Goal: Task Accomplishment & Management: Manage account settings

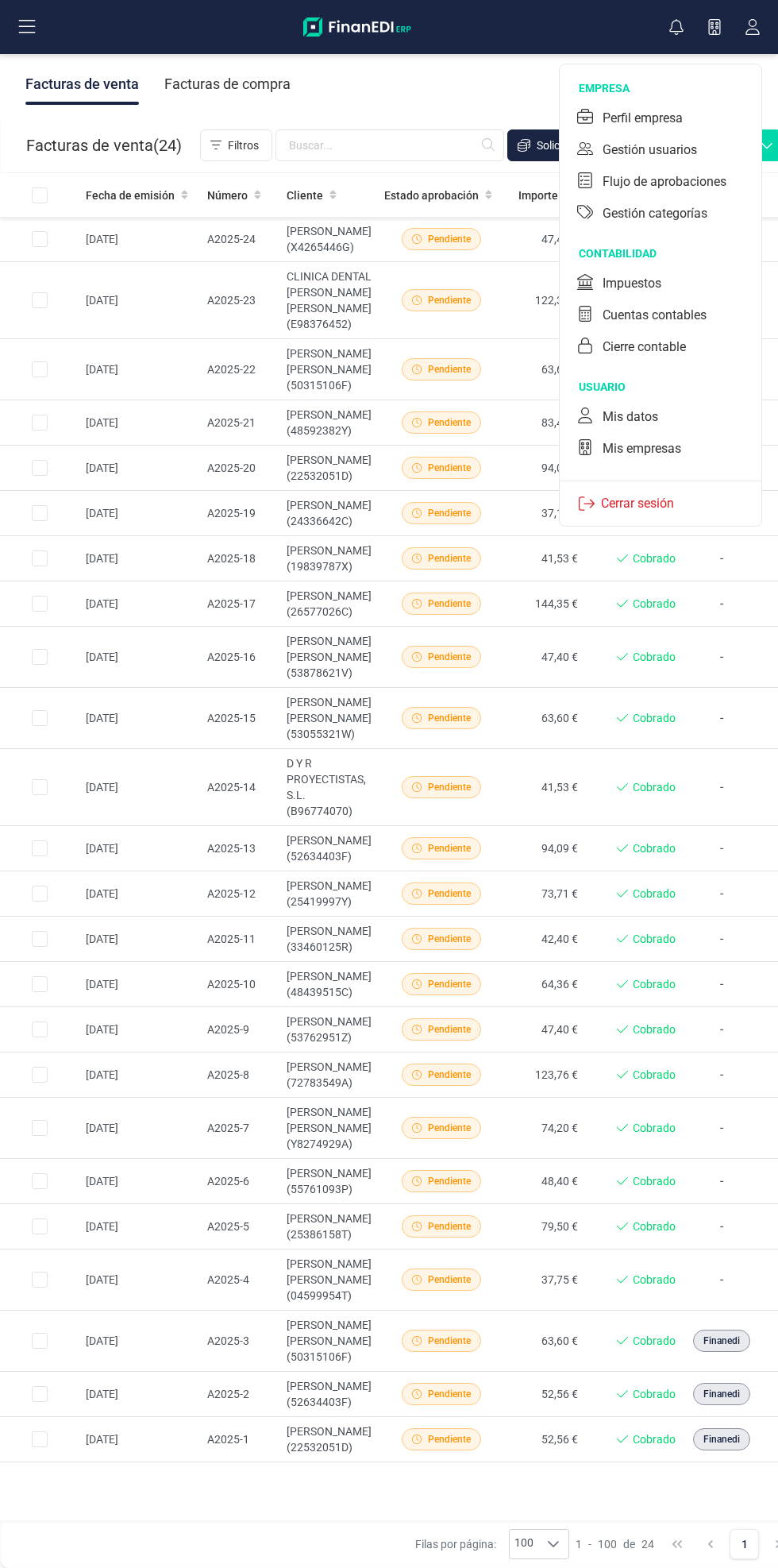
click at [702, 451] on div "Mis empresas" at bounding box center [660, 448] width 183 height 32
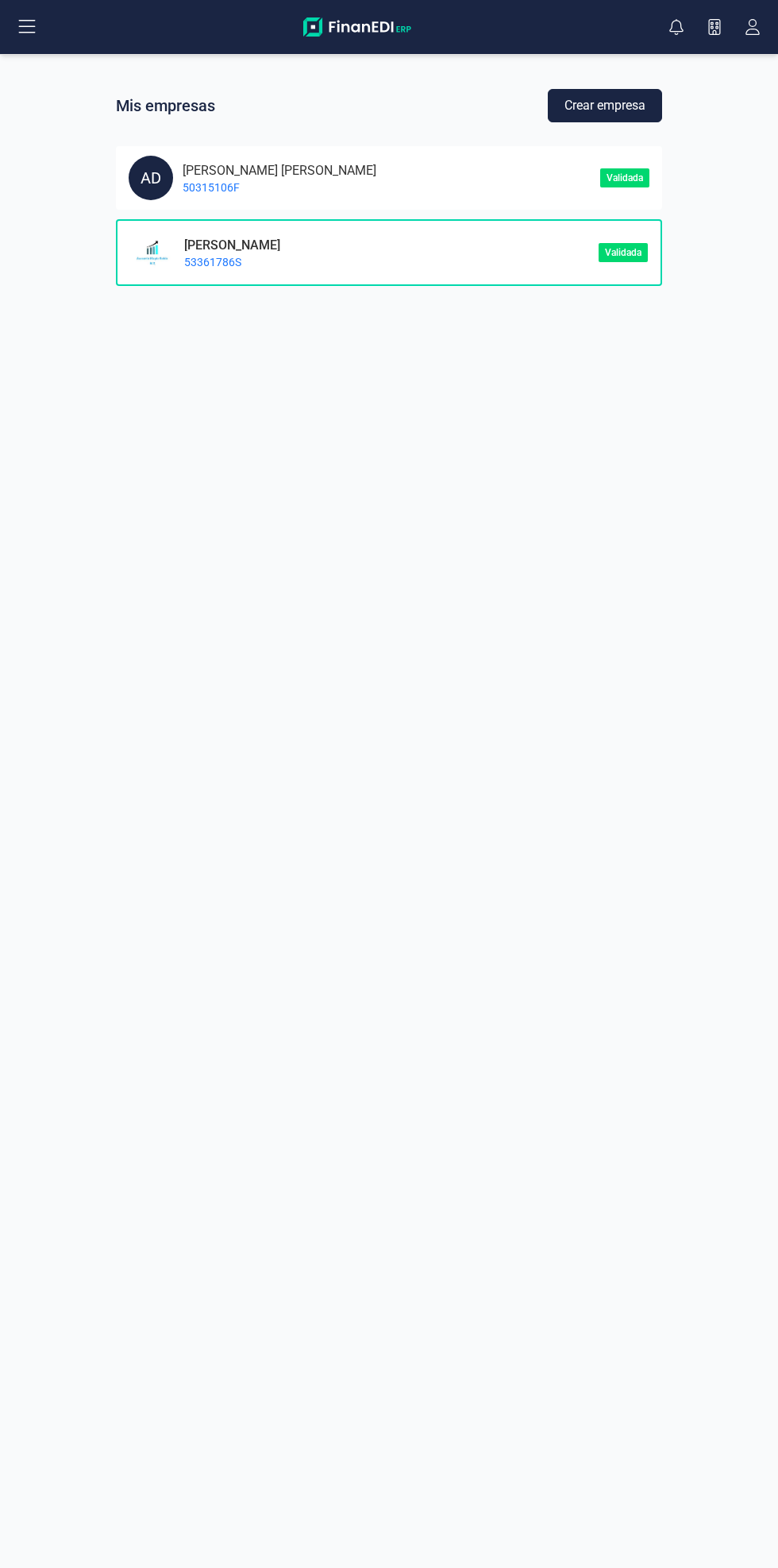
click at [426, 186] on div "AD [PERSON_NAME] [PERSON_NAME] 50315106F" at bounding box center [364, 177] width 472 height 45
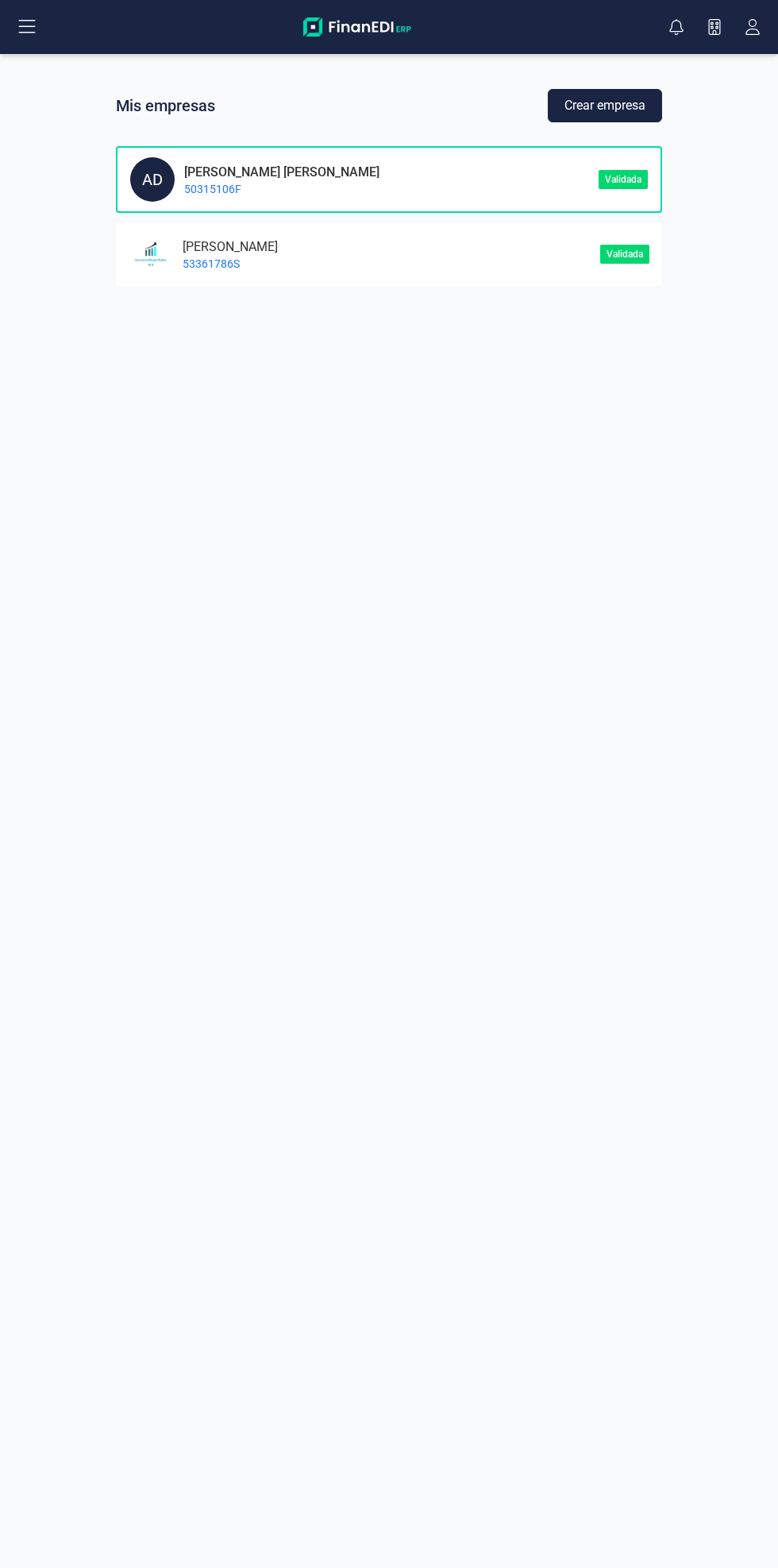
click at [597, 183] on div "AD [PERSON_NAME] [PERSON_NAME] 50315106F" at bounding box center [364, 179] width 468 height 45
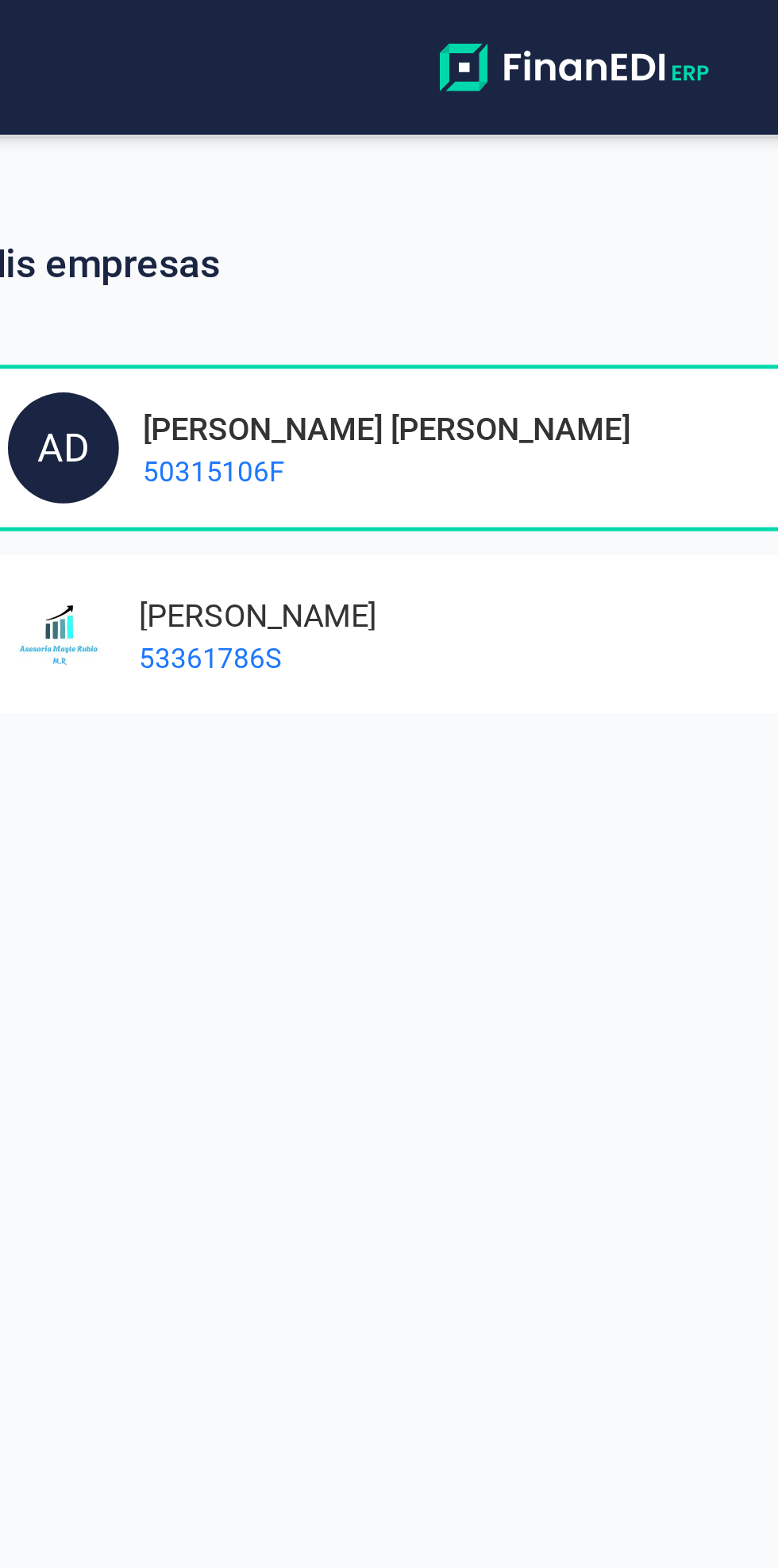
click at [269, 181] on p "50315106F" at bounding box center [277, 189] width 205 height 16
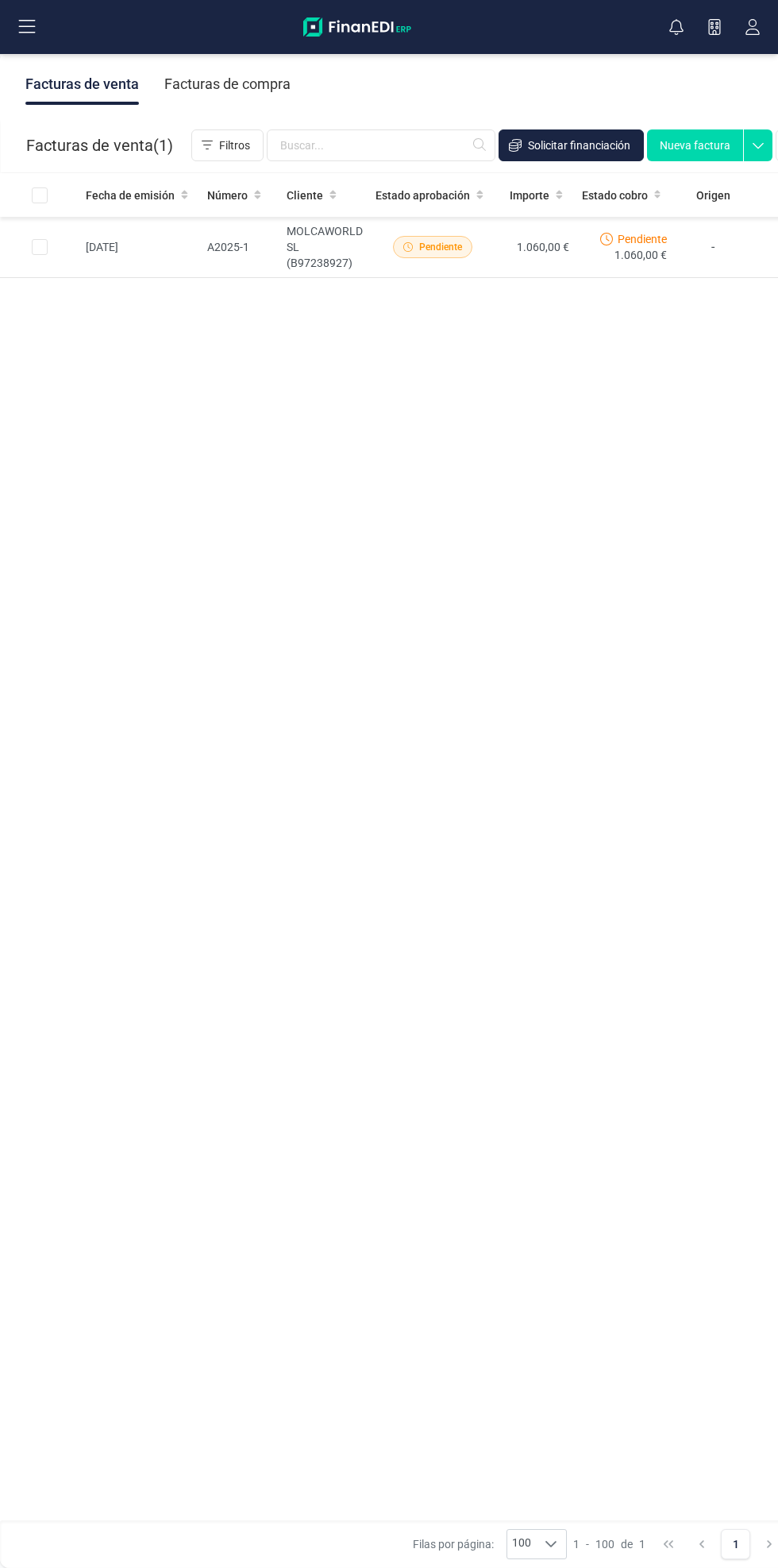
click at [29, 7] on button at bounding box center [27, 27] width 51 height 51
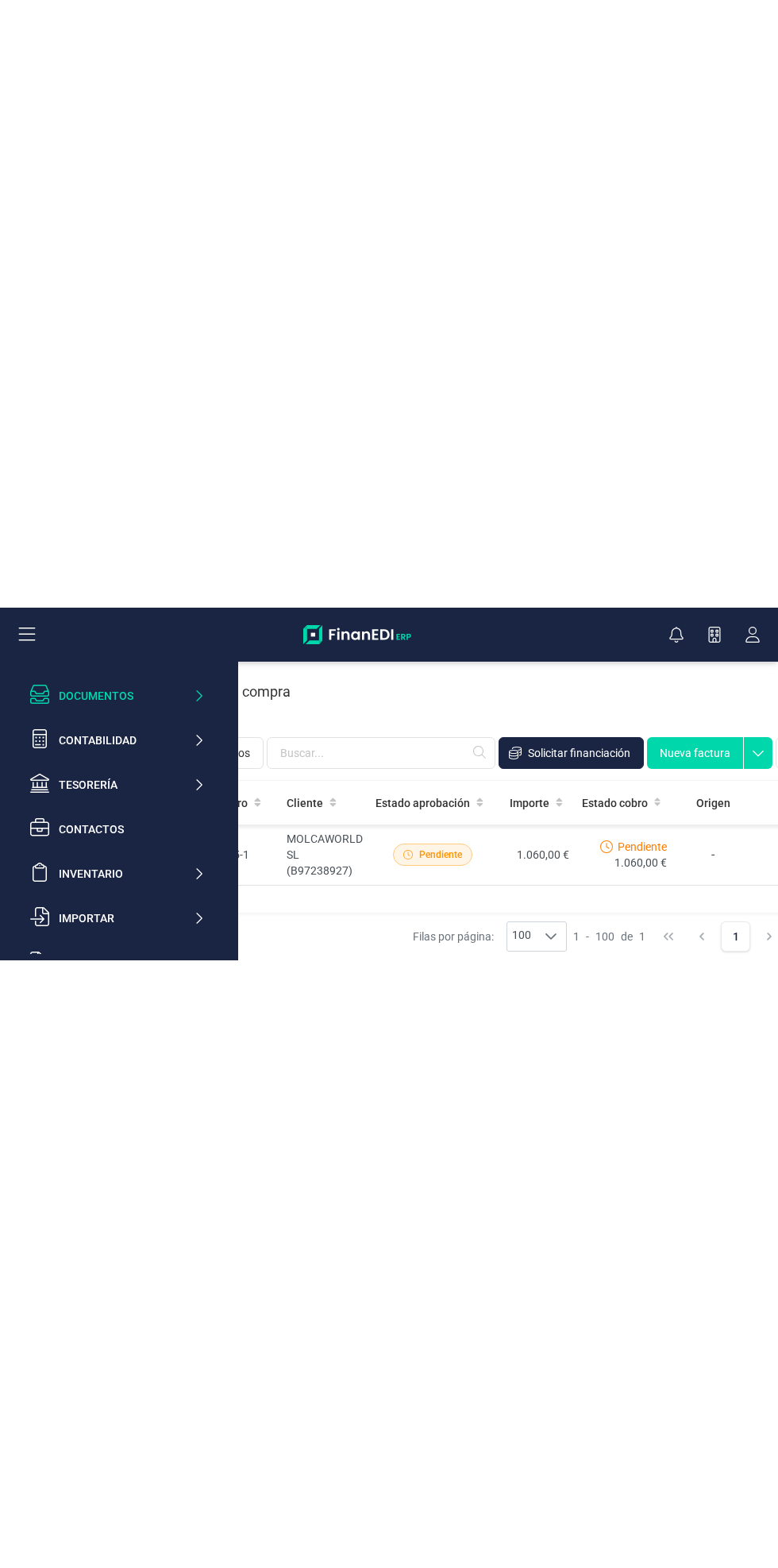
scroll to position [204, 0]
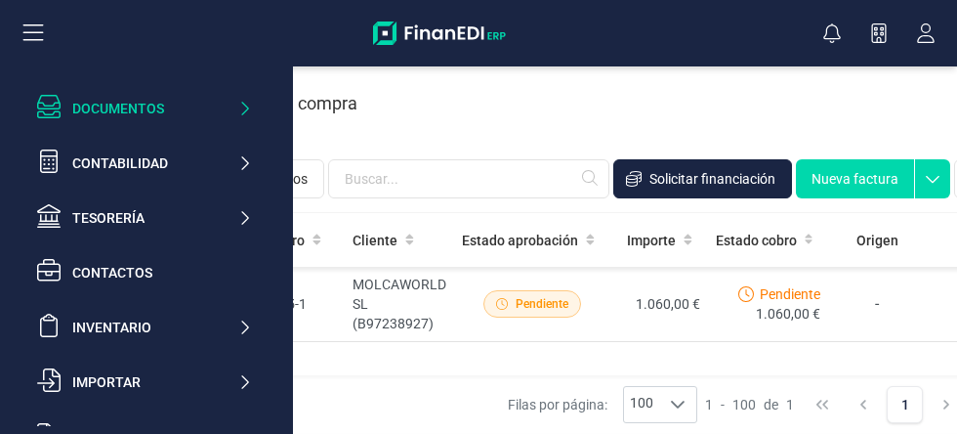
click at [253, 115] on div "Documentos" at bounding box center [144, 108] width 231 height 39
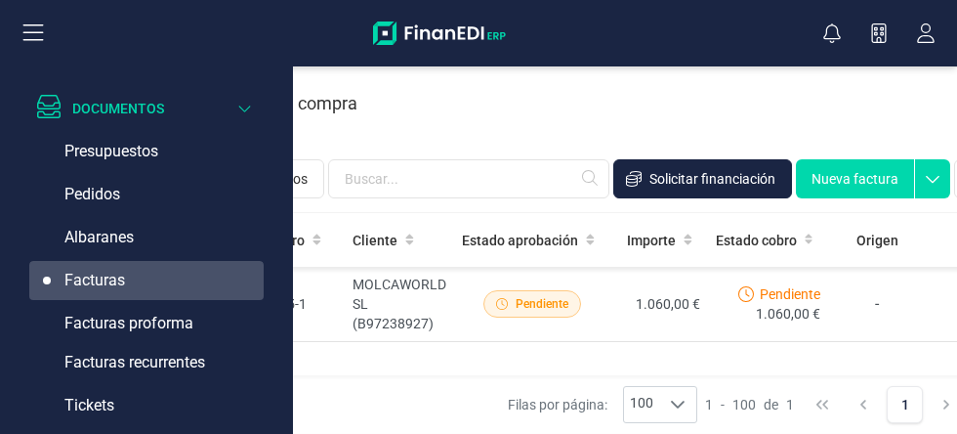
click at [192, 364] on span "Facturas recurrentes" at bounding box center [134, 362] width 141 height 23
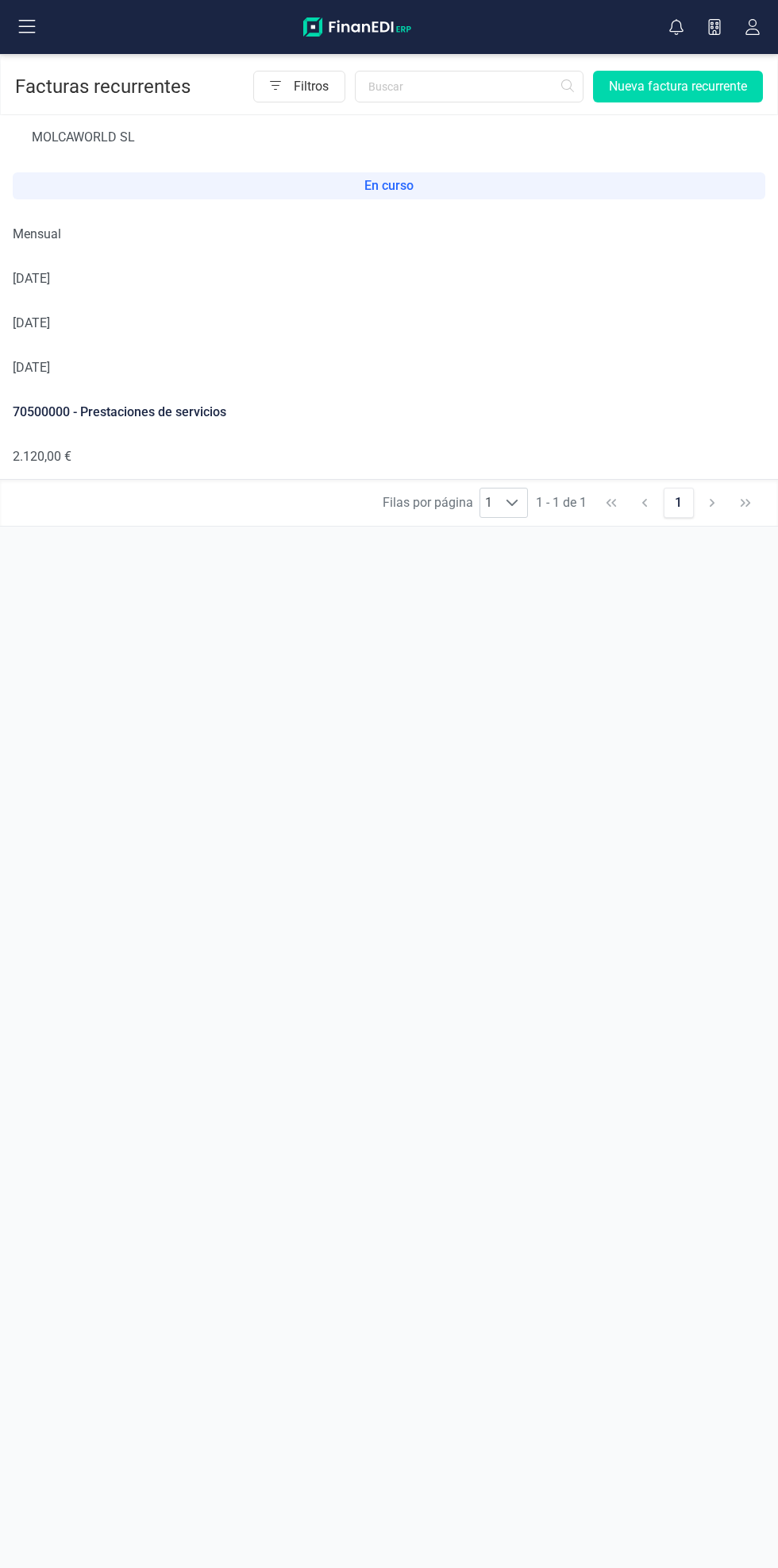
click at [50, 279] on span "30/09/2025" at bounding box center [32, 278] width 37 height 15
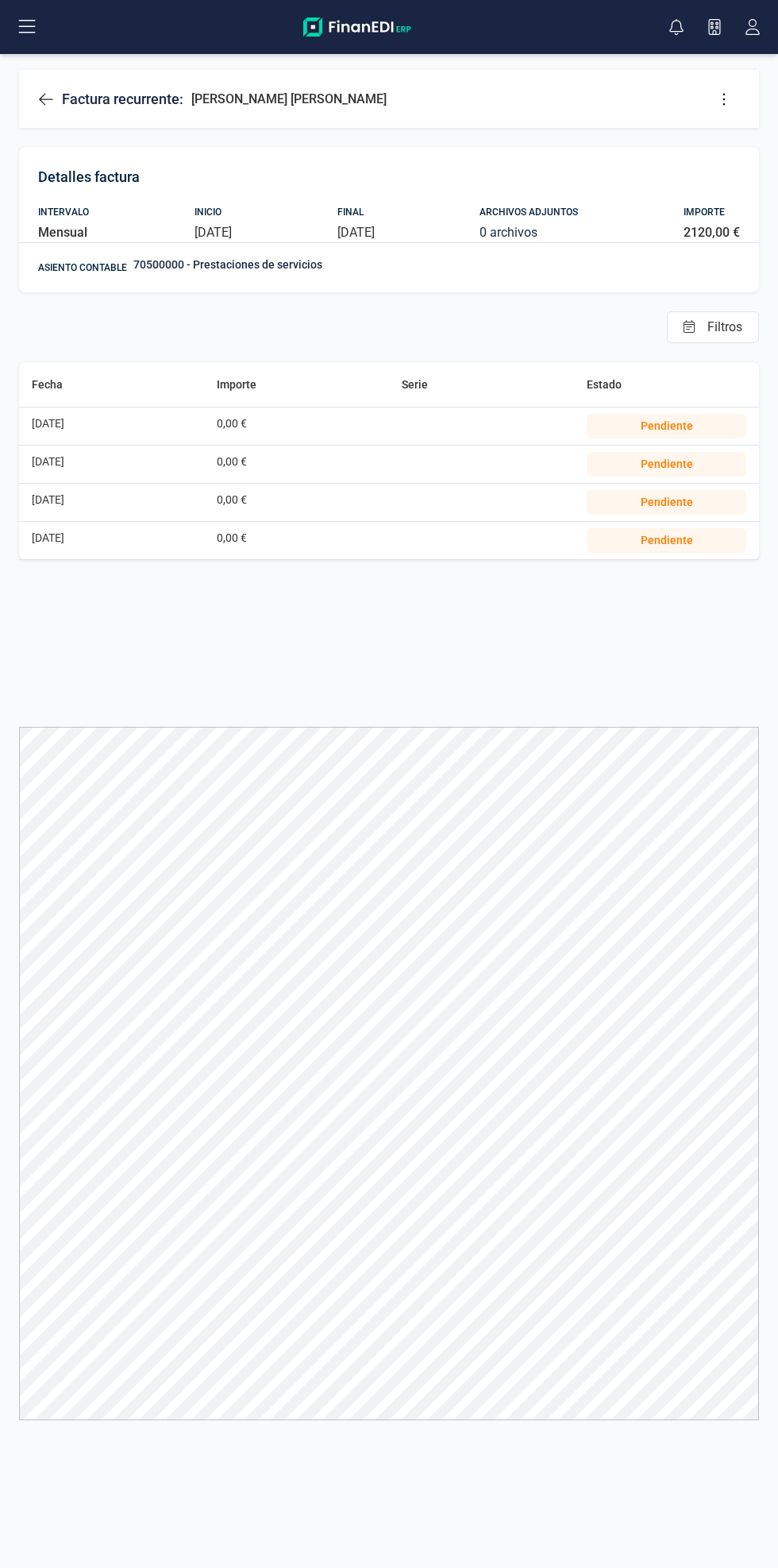
click at [46, 97] on icon at bounding box center [46, 99] width 16 height 16
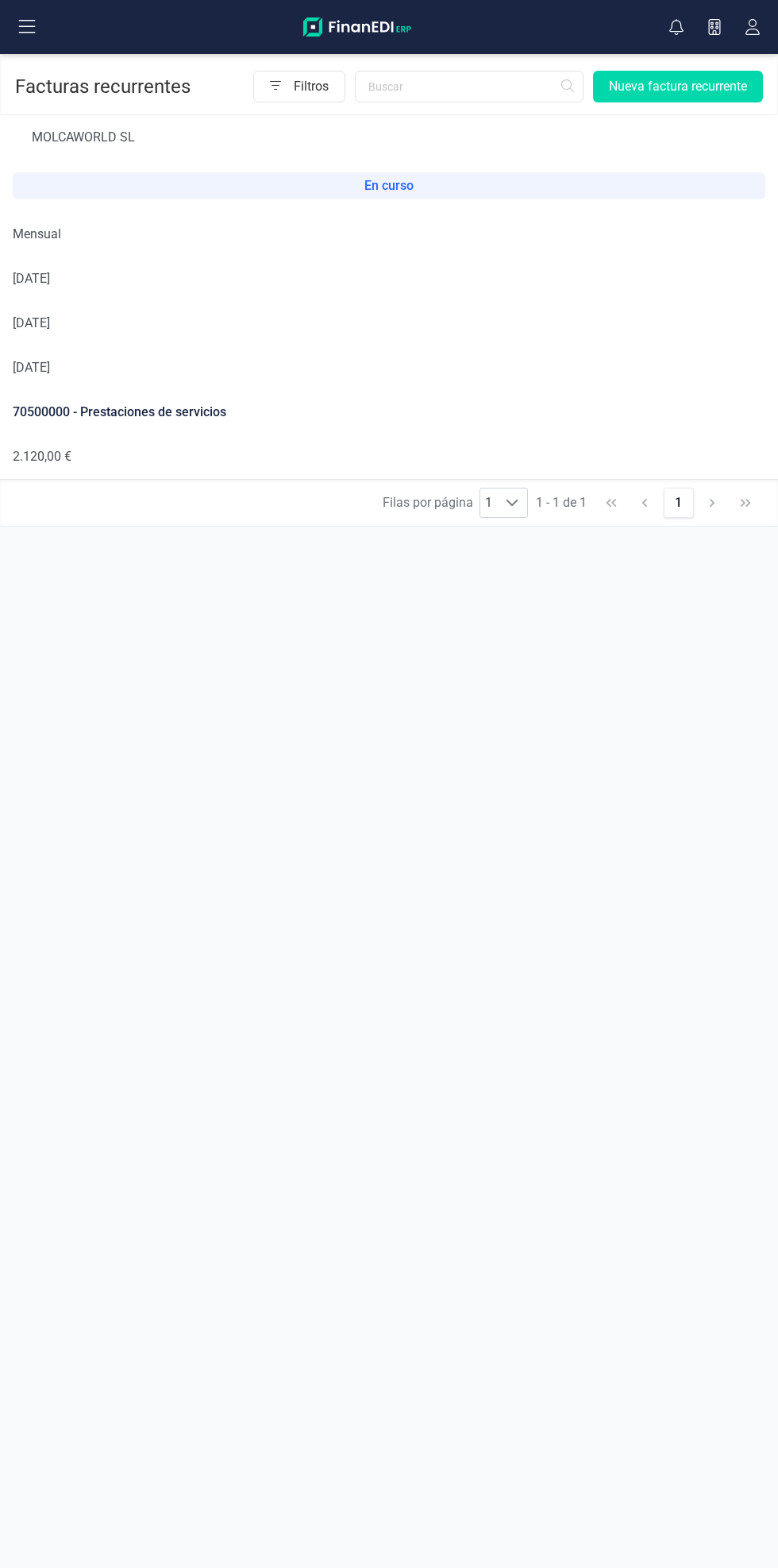
click at [753, 26] on icon "button" at bounding box center [753, 27] width 15 height 16
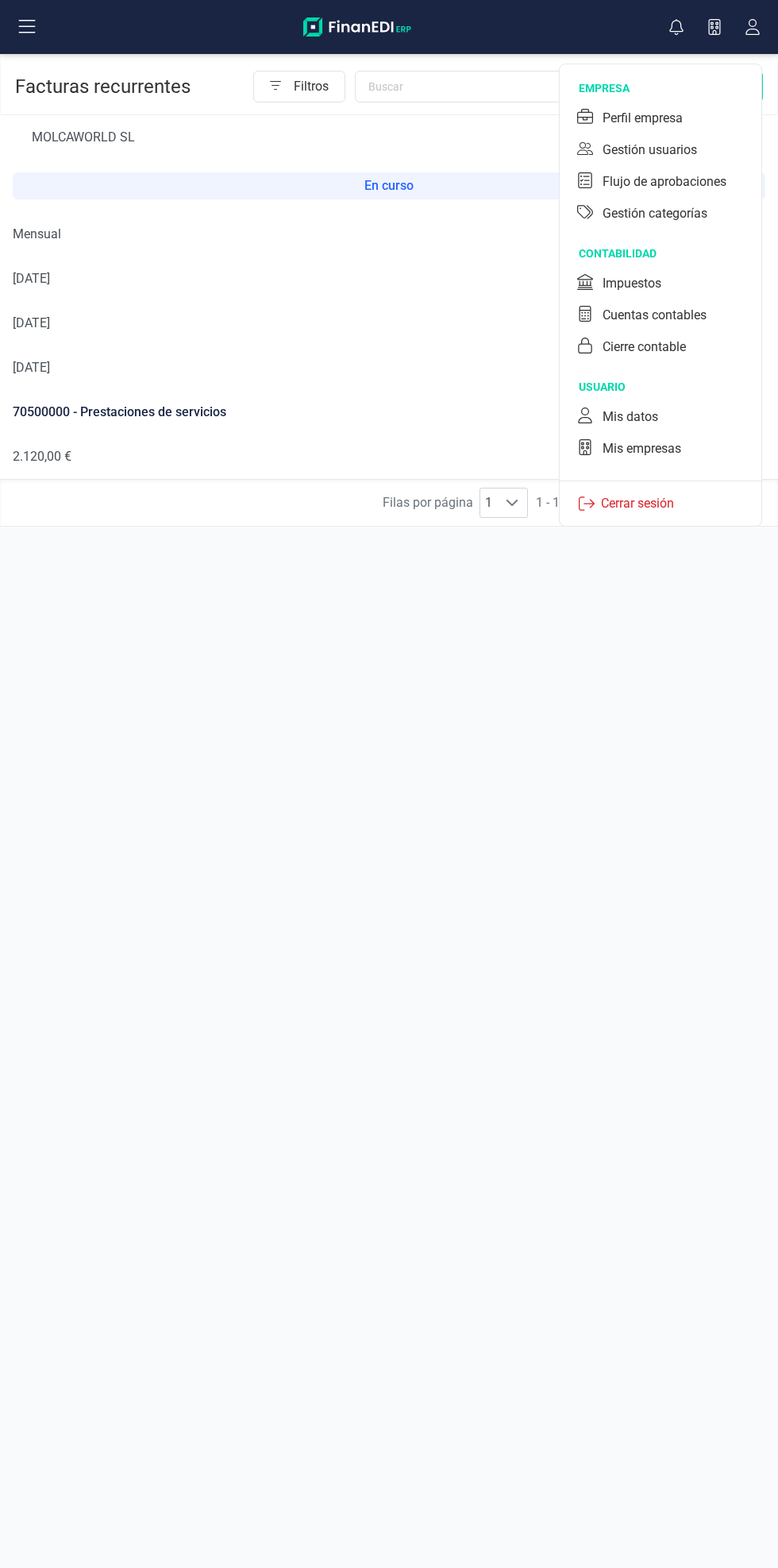
click at [701, 352] on div "Mis datos" at bounding box center [660, 416] width 183 height 32
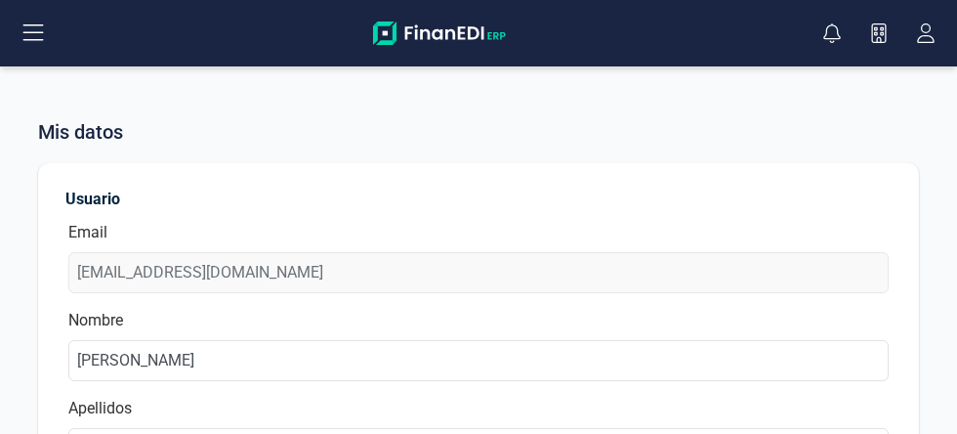
click at [926, 33] on icon "button" at bounding box center [926, 33] width 35 height 20
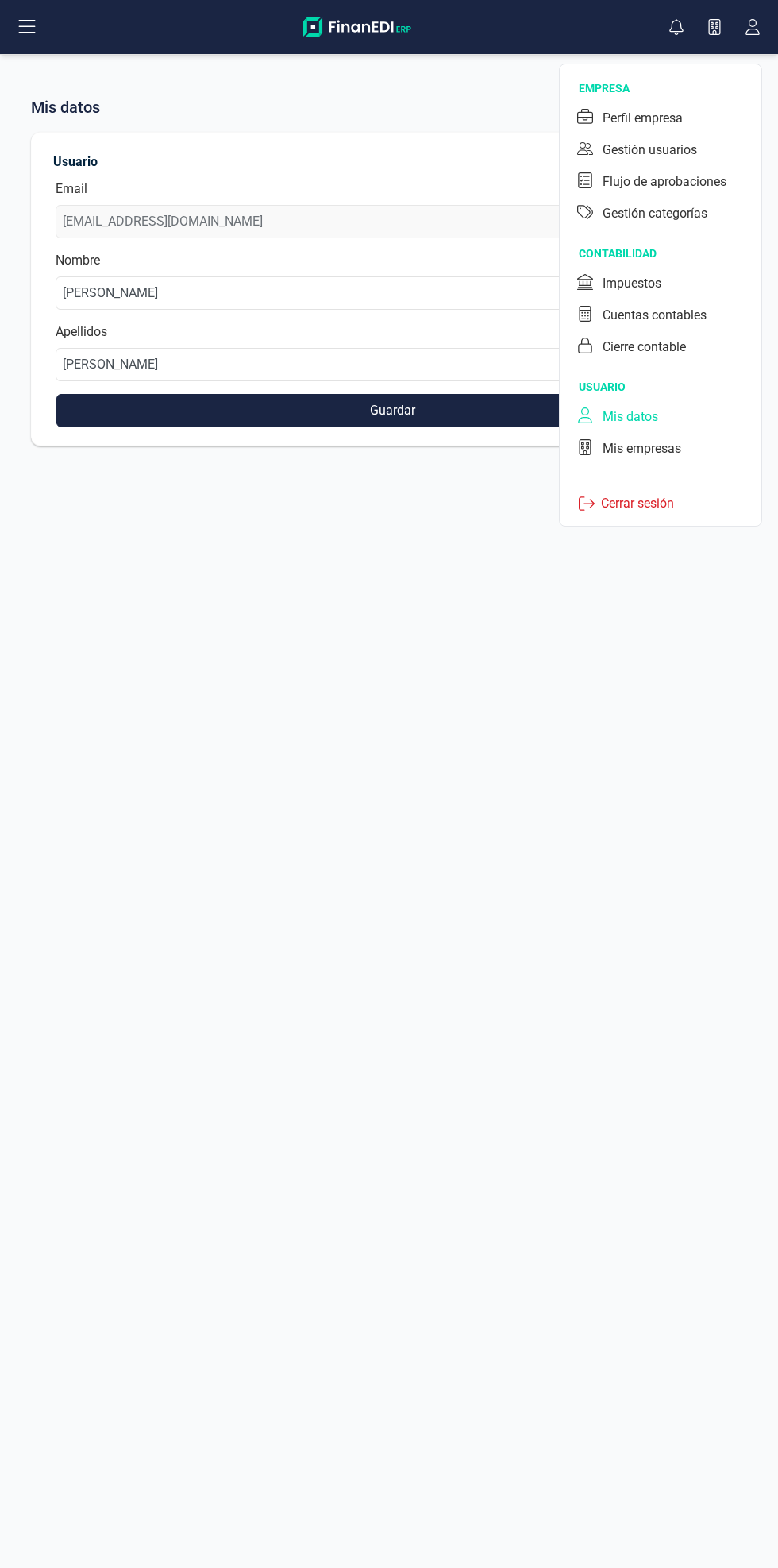
click at [673, 352] on div "Mis empresas" at bounding box center [660, 448] width 183 height 32
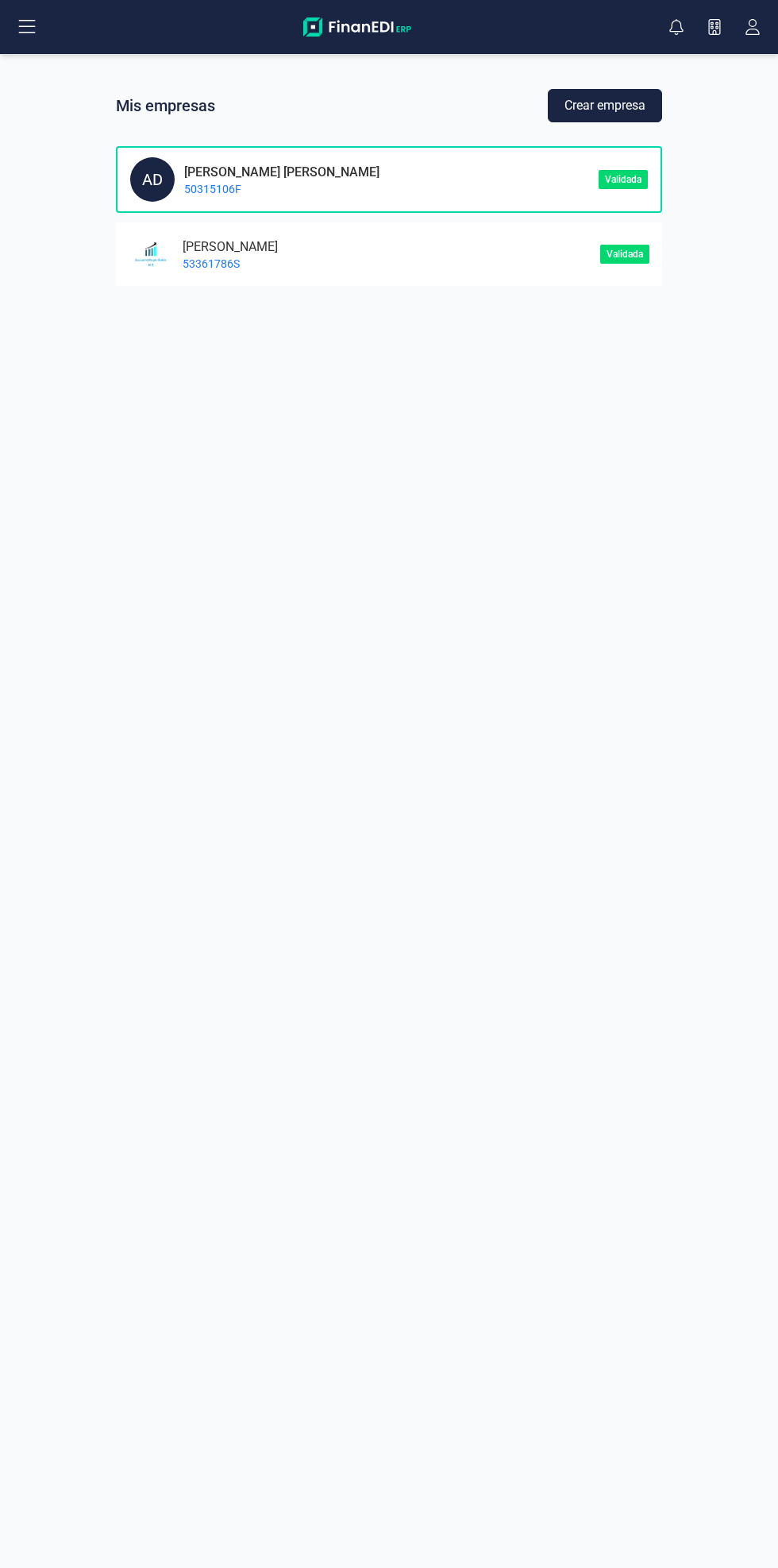
click at [291, 249] on div "MAYTE RUBIO MONTESINOS 53361786S" at bounding box center [232, 255] width 118 height 34
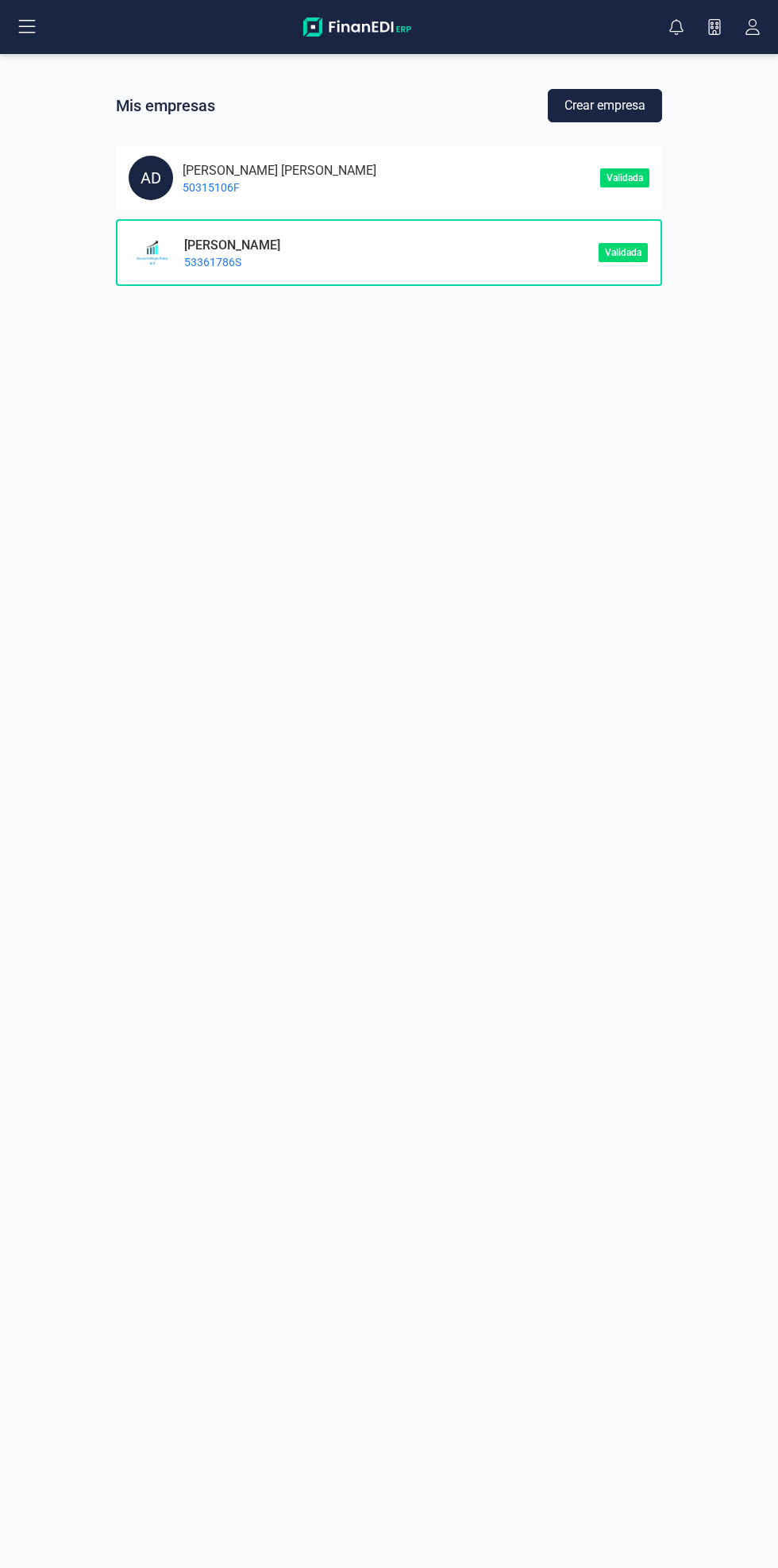
click at [21, 21] on icon at bounding box center [26, 26] width 19 height 19
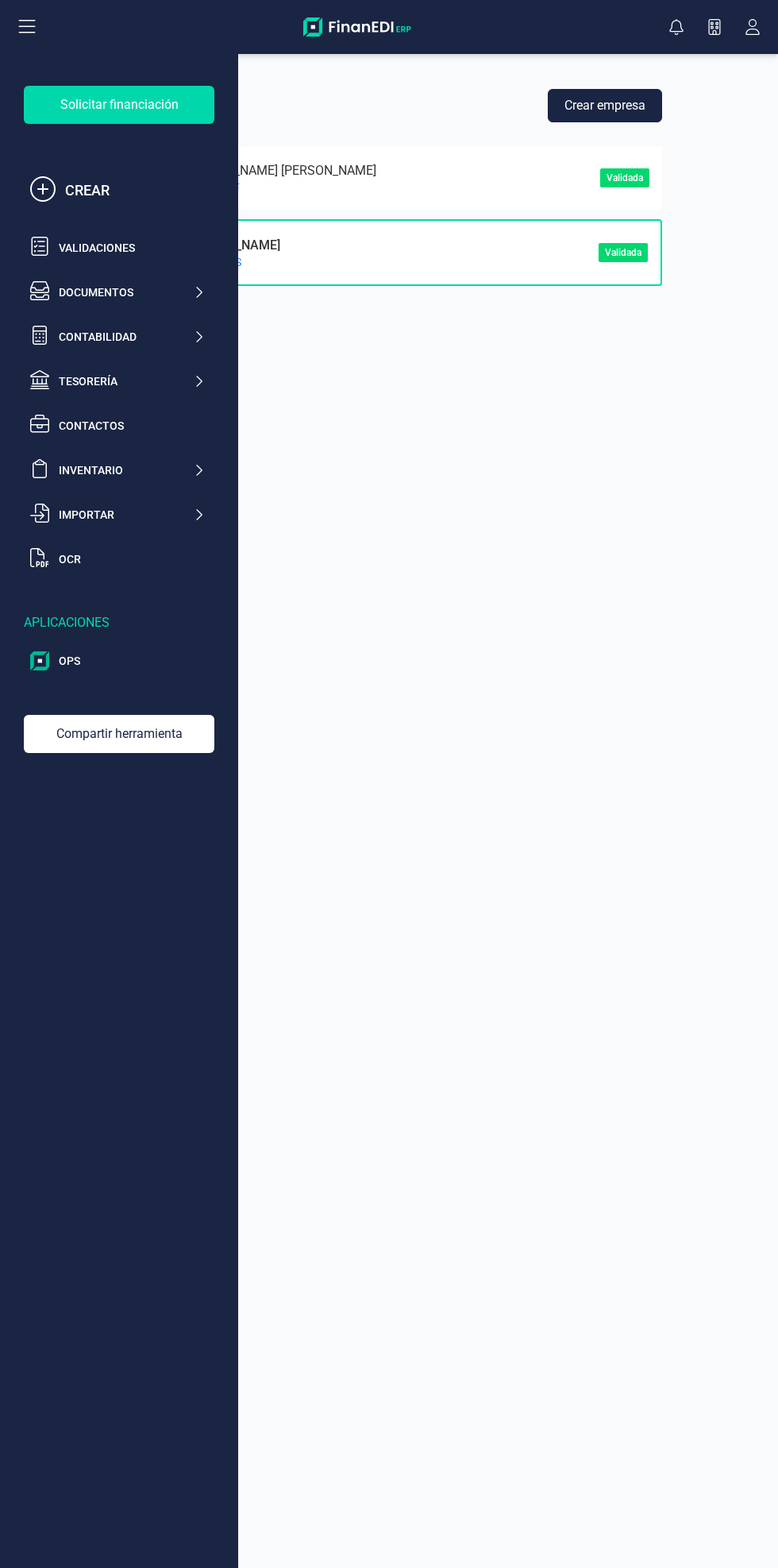
click at [183, 304] on div "Documentos" at bounding box center [117, 292] width 188 height 32
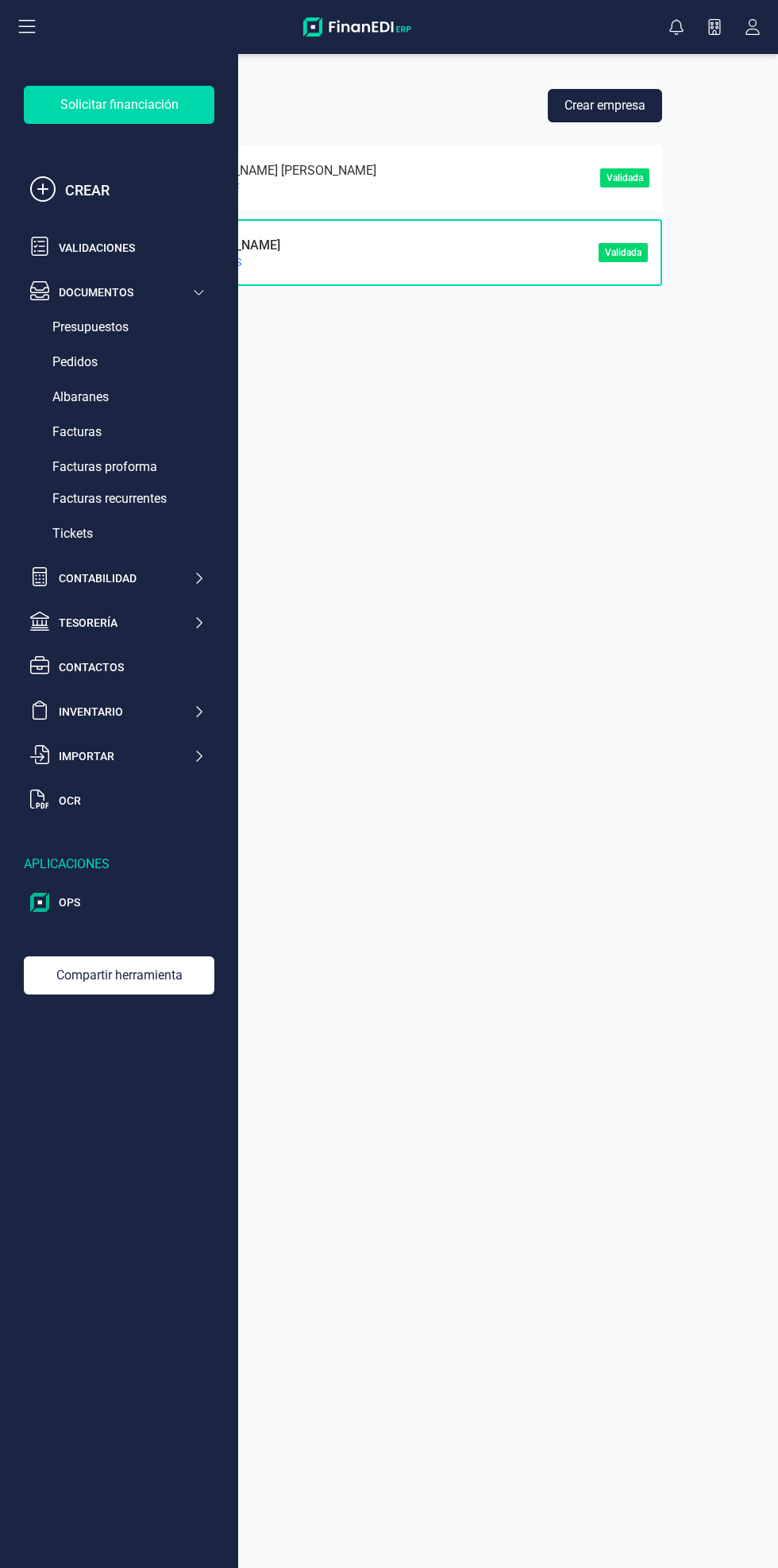
click at [148, 352] on div "Facturas" at bounding box center [119, 432] width 190 height 32
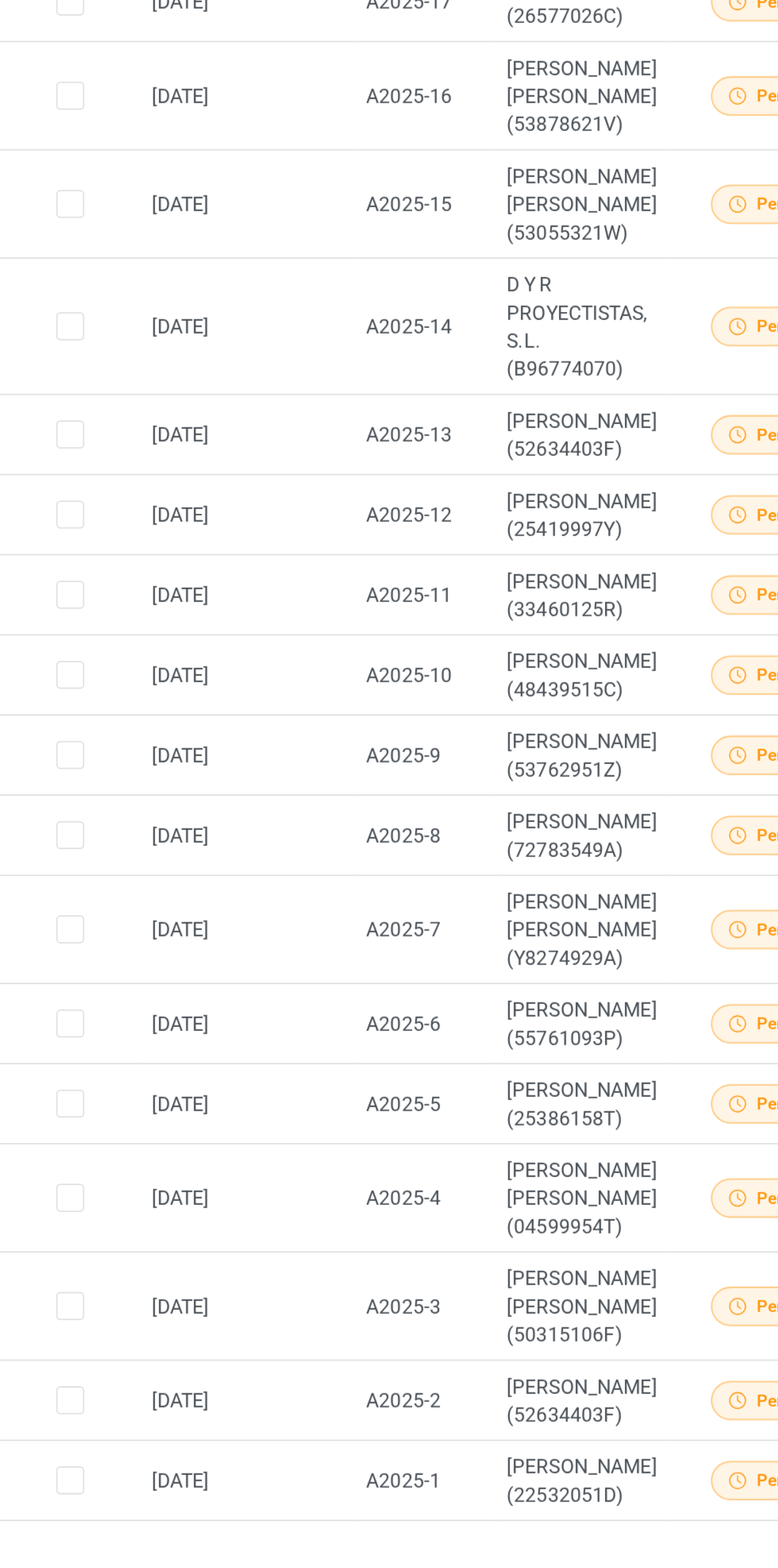
click at [347, 352] on td "[PERSON_NAME] [PERSON_NAME] (53055321W)" at bounding box center [329, 718] width 98 height 61
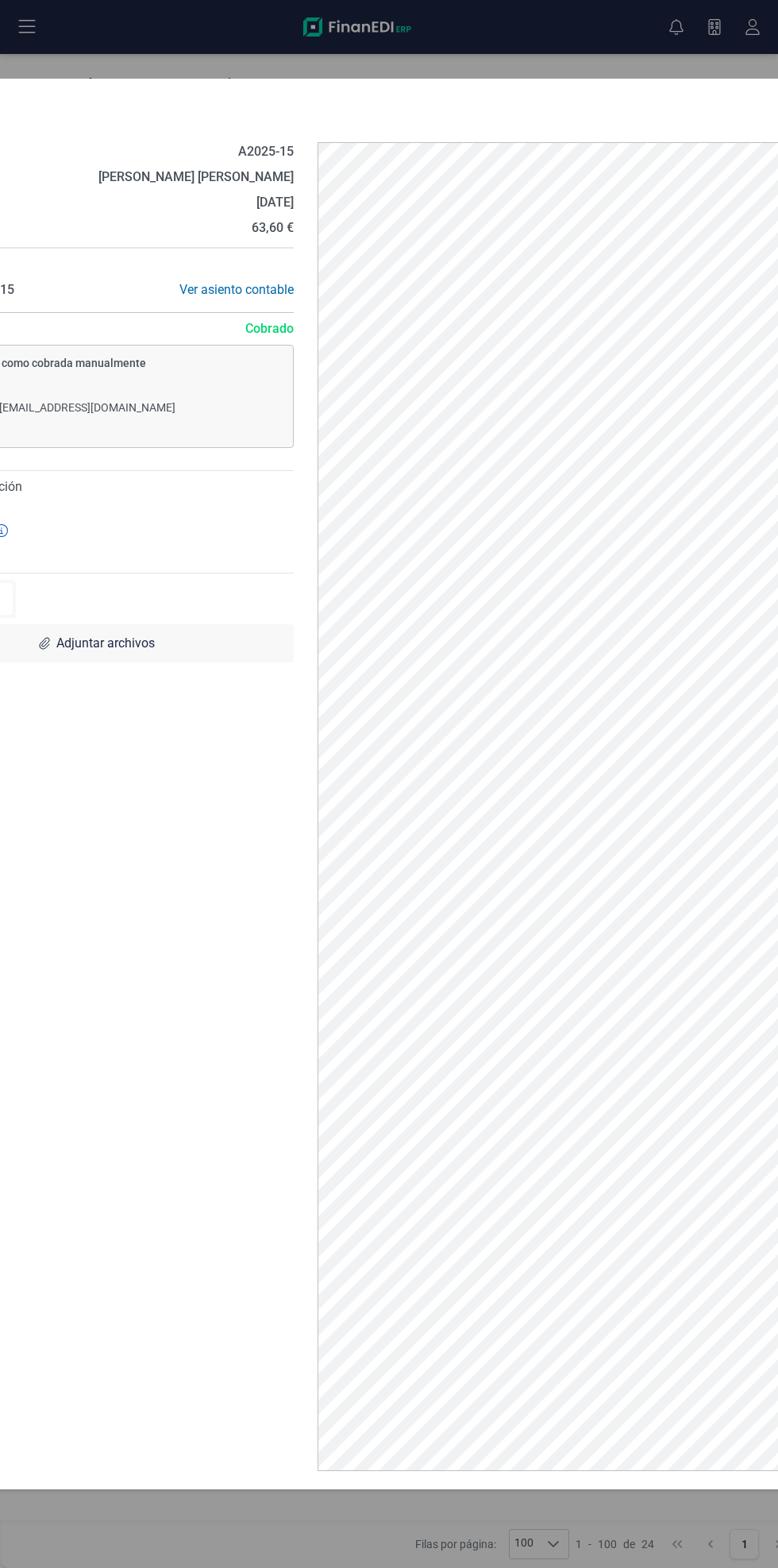
click at [25, 21] on div "A2025-15 Descargar documento Crear factura rectificativa Núm. factura A2025-15 …" at bounding box center [389, 784] width 778 height 1568
